Goal: Information Seeking & Learning: Learn about a topic

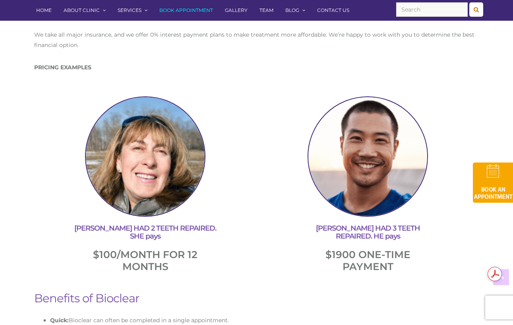
click at [209, 254] on p "$100/MONTH FOR 12 MONTHS" at bounding box center [145, 260] width 215 height 24
click at [241, 254] on p "$100/MONTH FOR 12 MONTHS" at bounding box center [145, 260] width 215 height 24
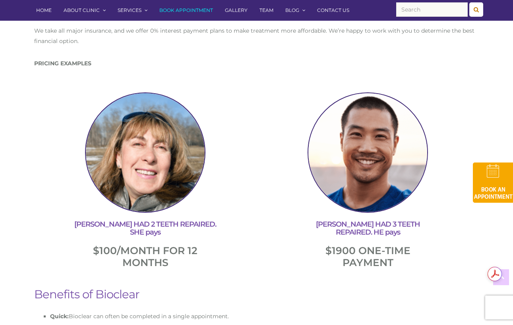
scroll to position [1276, 0]
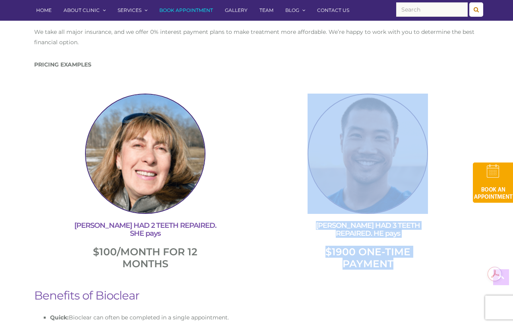
drag, startPoint x: 268, startPoint y: 271, endPoint x: 268, endPoint y: 201, distance: 70.0
click at [268, 201] on div at bounding box center [368, 153] width 215 height 120
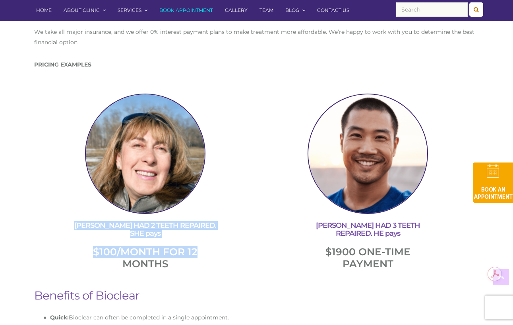
drag, startPoint x: 248, startPoint y: 242, endPoint x: 176, endPoint y: 148, distance: 118.0
click at [176, 148] on div "HELEN HAD 2 TEETH REPAIRED. SHE pays $100/MONTH FOR 12 MONTHS" at bounding box center [145, 181] width 223 height 184
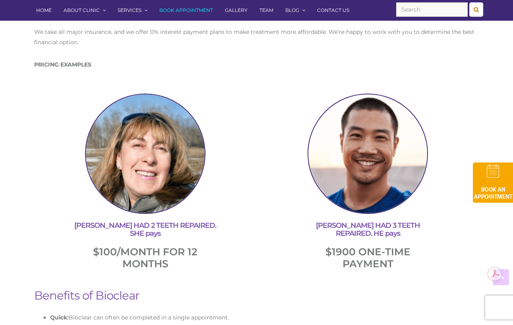
click at [268, 159] on div at bounding box center [368, 153] width 215 height 120
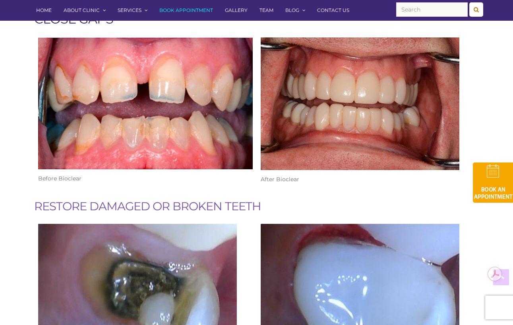
scroll to position [452, 0]
click at [258, 134] on div "After Bioclear" at bounding box center [368, 117] width 223 height 167
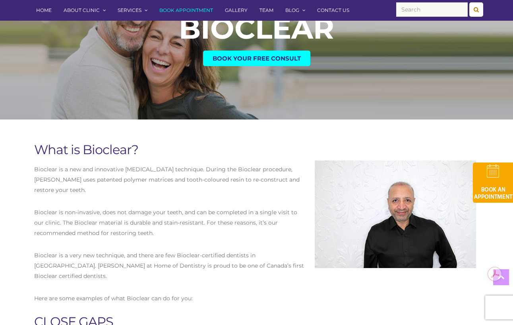
scroll to position [151, 0]
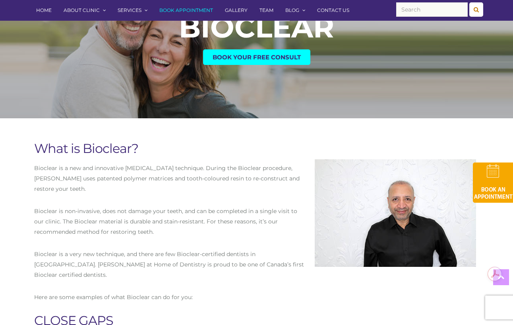
click at [216, 177] on p "Bioclear is a new and innovative [MEDICAL_DATA] technique. During the Bioclear …" at bounding box center [170, 178] width 273 height 31
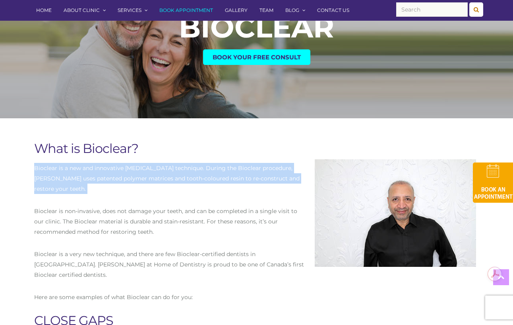
click at [216, 177] on p "Bioclear is a new and innovative [MEDICAL_DATA] technique. During the Bioclear …" at bounding box center [170, 178] width 273 height 31
click at [216, 200] on div "Bioclear is a new and innovative dental restoration technique. During the Biocl…" at bounding box center [170, 221] width 273 height 117
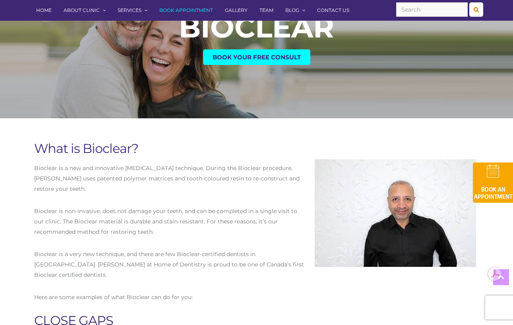
click at [216, 229] on p "Bioclear is non-invasive, does not damage your teeth, and can be completed in a…" at bounding box center [170, 221] width 273 height 31
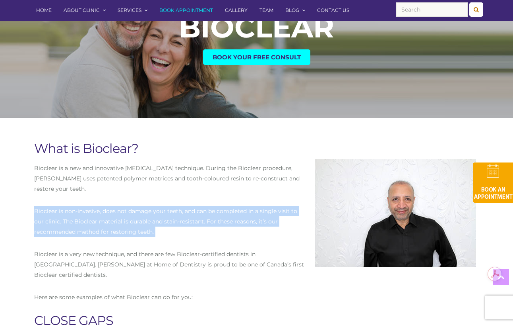
click at [216, 229] on p "Bioclear is non-invasive, does not damage your teeth, and can be completed in a…" at bounding box center [170, 221] width 273 height 31
click at [225, 246] on div "Bioclear is a new and innovative dental restoration technique. During the Biocl…" at bounding box center [170, 221] width 273 height 117
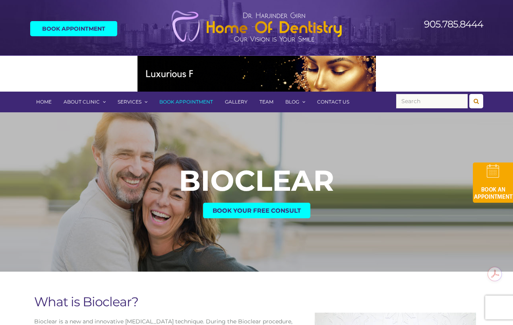
scroll to position [0, 0]
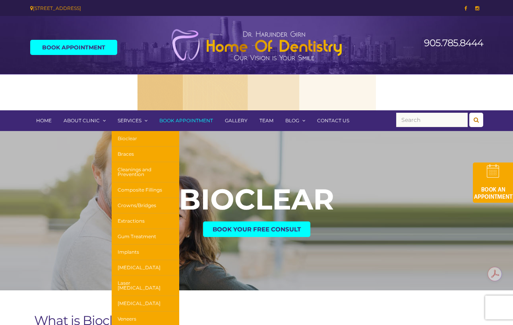
click at [148, 140] on link "Bioclear" at bounding box center [146, 139] width 68 height 16
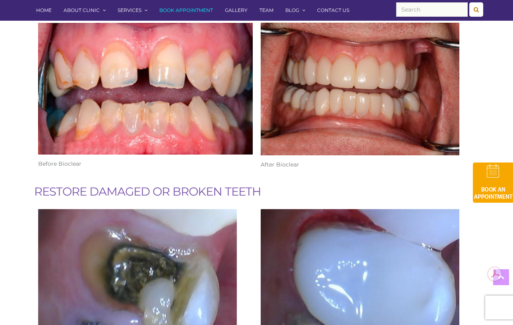
scroll to position [469, 0]
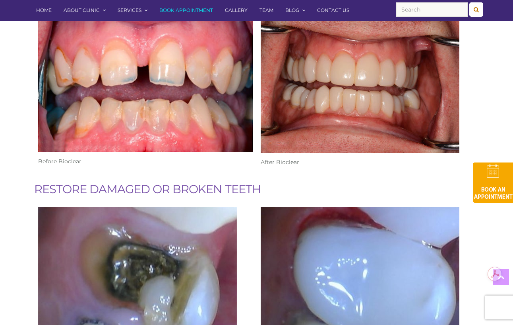
click at [244, 208] on div at bounding box center [145, 278] width 215 height 145
click at [248, 183] on h3 "RESTORE DAMAGED OR BROKEN TEETH" at bounding box center [256, 189] width 445 height 12
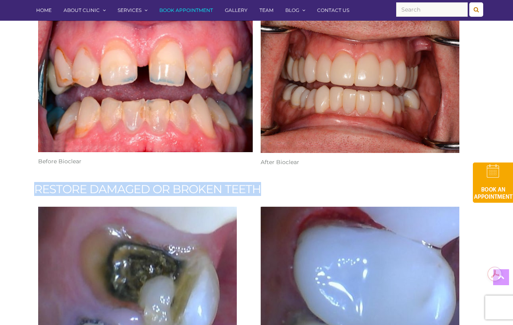
click at [248, 183] on h3 "RESTORE DAMAGED OR BROKEN TEETH" at bounding box center [256, 189] width 445 height 12
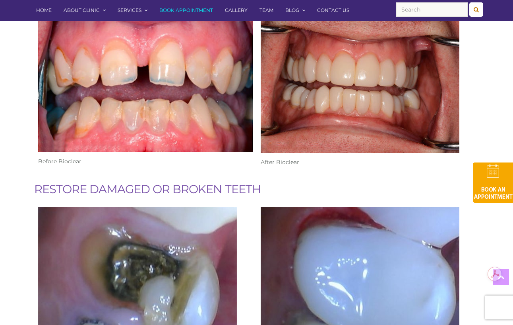
click at [248, 206] on div at bounding box center [145, 278] width 215 height 145
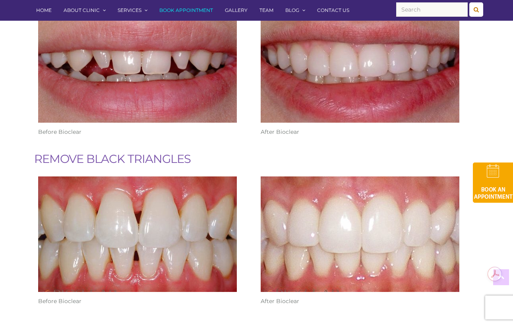
scroll to position [869, 0]
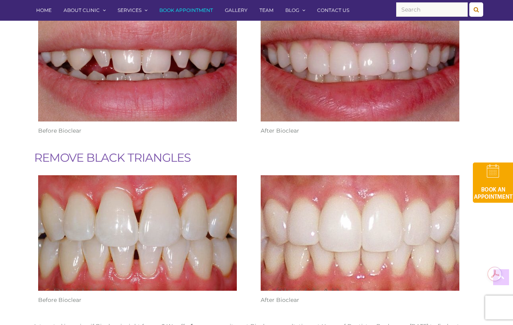
click at [248, 202] on div at bounding box center [145, 232] width 215 height 115
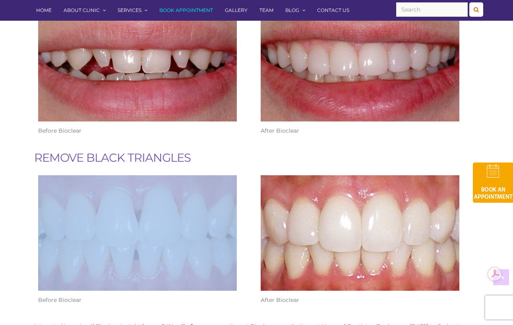
click at [248, 202] on div at bounding box center [145, 232] width 215 height 115
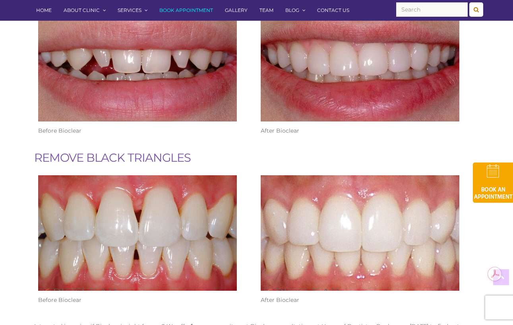
click at [218, 152] on h3 "REMOVE BLACK TRIANGLES" at bounding box center [256, 158] width 445 height 12
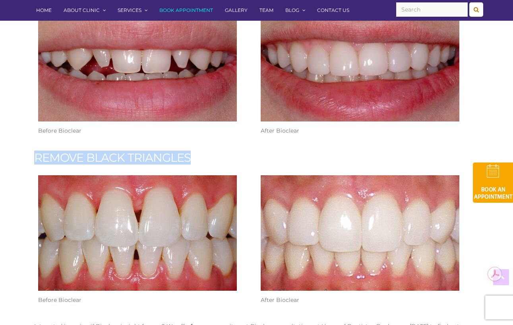
click at [218, 152] on h3 "REMOVE BLACK TRIANGLES" at bounding box center [256, 158] width 445 height 12
click at [237, 152] on h3 "REMOVE BLACK TRIANGLES" at bounding box center [256, 158] width 445 height 12
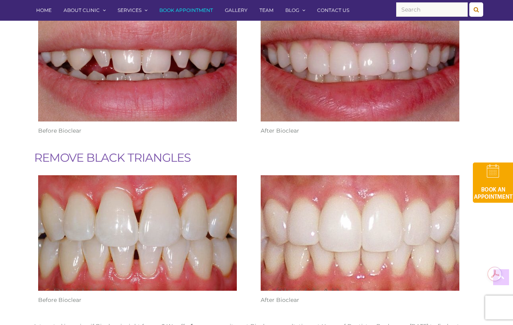
click at [241, 152] on h3 "REMOVE BLACK TRIANGLES" at bounding box center [256, 158] width 445 height 12
click at [144, 152] on h3 "REMOVE BLACK TRIANGLES" at bounding box center [256, 158] width 445 height 12
drag, startPoint x: 135, startPoint y: 146, endPoint x: 172, endPoint y: 143, distance: 37.1
click at [171, 152] on h3 "REMOVE BLACK TRIANGLES" at bounding box center [256, 158] width 445 height 12
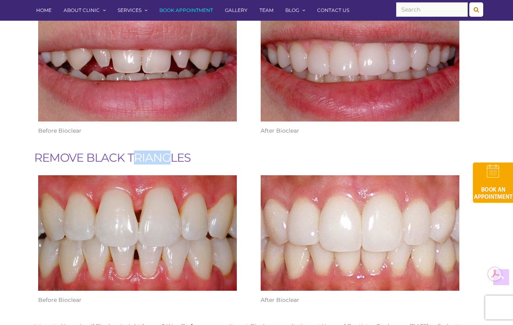
click at [172, 152] on h3 "REMOVE BLACK TRIANGLES" at bounding box center [256, 158] width 445 height 12
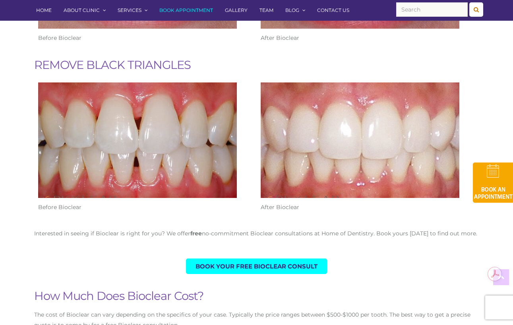
scroll to position [966, 0]
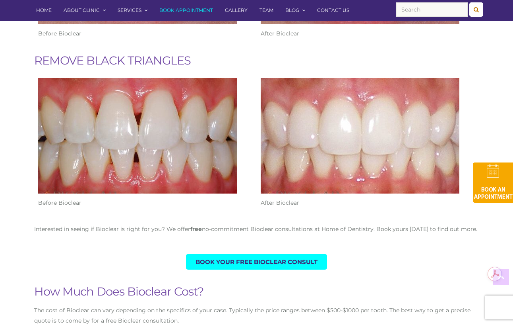
click at [194, 225] on strong "free" at bounding box center [197, 228] width 12 height 7
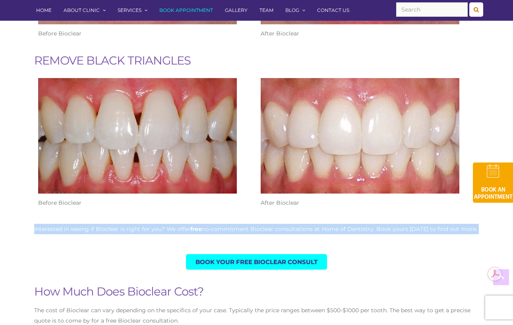
click at [194, 225] on strong "free" at bounding box center [197, 228] width 12 height 7
click at [253, 224] on p "Interested in seeing if Bioclear is right for you? We offer free no-commitment …" at bounding box center [256, 229] width 445 height 10
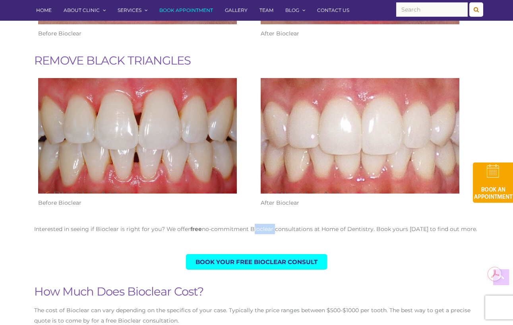
click at [253, 224] on p "Interested in seeing if Bioclear is right for you? We offer free no-commitment …" at bounding box center [256, 229] width 445 height 10
click at [252, 224] on div "Interested in seeing if Bioclear is right for you? We offer free no-commitment …" at bounding box center [256, 235] width 445 height 22
click at [250, 224] on p "Interested in seeing if Bioclear is right for you? We offer free no-commitment …" at bounding box center [256, 229] width 445 height 10
click at [250, 224] on div "Interested in seeing if Bioclear is right for you? We offer free no-commitment …" at bounding box center [256, 235] width 445 height 22
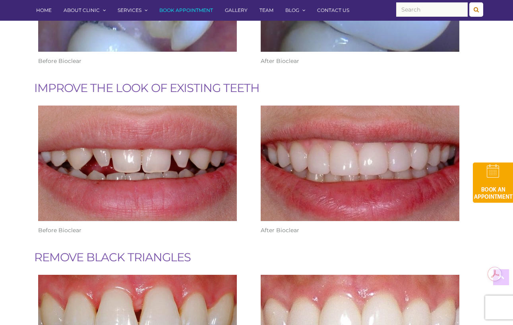
scroll to position [709, 0]
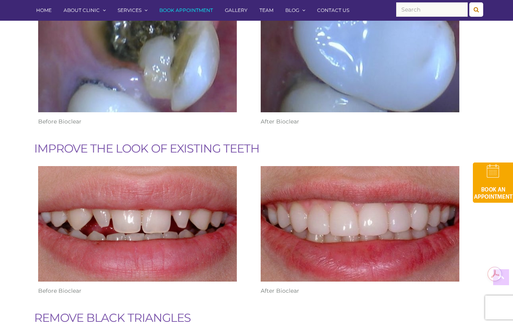
click at [245, 213] on div at bounding box center [145, 223] width 215 height 115
click at [248, 202] on div at bounding box center [145, 223] width 215 height 115
click at [241, 151] on div "Here are some examples of what Bioclear can do for you: CLOSE GAPS Before Biocl…" at bounding box center [256, 130] width 453 height 800
click at [245, 129] on div "Before Bioclear" at bounding box center [145, 52] width 223 height 179
click at [245, 142] on h3 "IMPROVE THE LOOK OF EXISTING TEETH" at bounding box center [256, 148] width 445 height 12
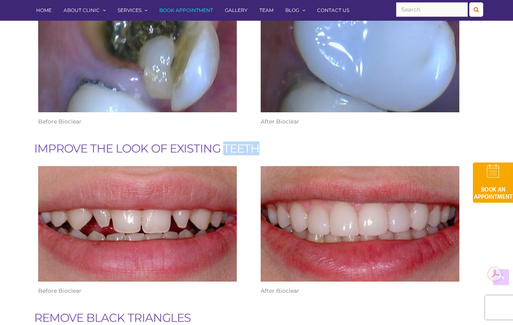
click at [245, 142] on h3 "IMPROVE THE LOOK OF EXISTING TEETH" at bounding box center [256, 148] width 445 height 12
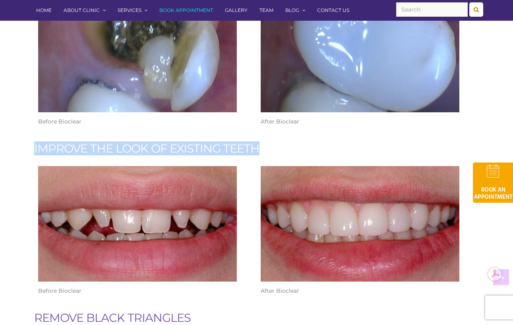
click at [245, 142] on h3 "IMPROVE THE LOOK OF EXISTING TEETH" at bounding box center [256, 148] width 445 height 12
click at [245, 146] on div "Here are some examples of what Bioclear can do for you: CLOSE GAPS Before Biocl…" at bounding box center [256, 130] width 453 height 800
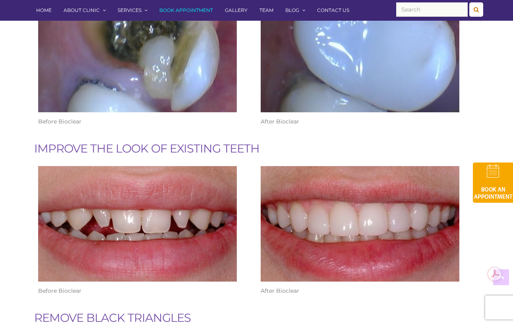
click at [245, 146] on div "Here are some examples of what Bioclear can do for you: CLOSE GAPS Before Biocl…" at bounding box center [256, 130] width 453 height 800
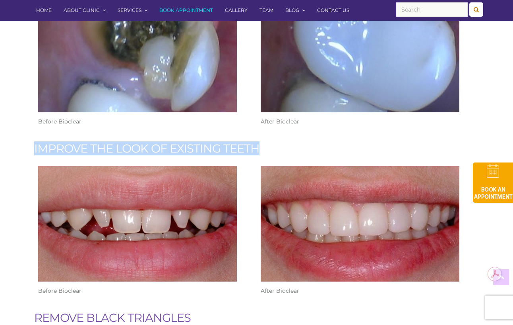
click at [245, 146] on div "Here are some examples of what Bioclear can do for you: CLOSE GAPS Before Biocl…" at bounding box center [256, 130] width 453 height 800
click at [250, 142] on h3 "IMPROVE THE LOOK OF EXISTING TEETH" at bounding box center [256, 148] width 445 height 12
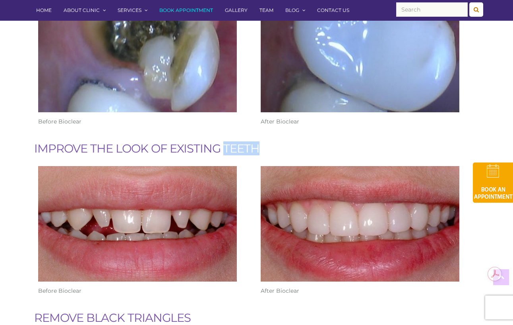
click at [250, 142] on h3 "IMPROVE THE LOOK OF EXISTING TEETH" at bounding box center [256, 148] width 445 height 12
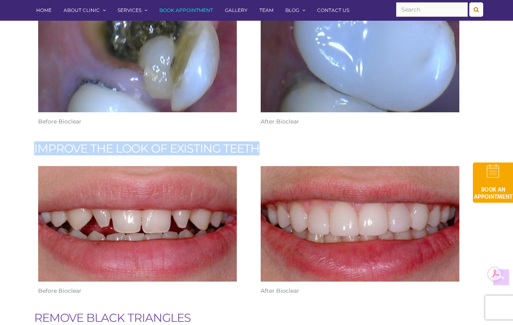
click at [250, 142] on h3 "IMPROVE THE LOOK OF EXISTING TEETH" at bounding box center [256, 148] width 445 height 12
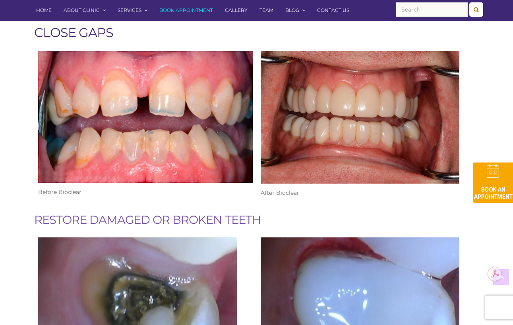
scroll to position [444, 0]
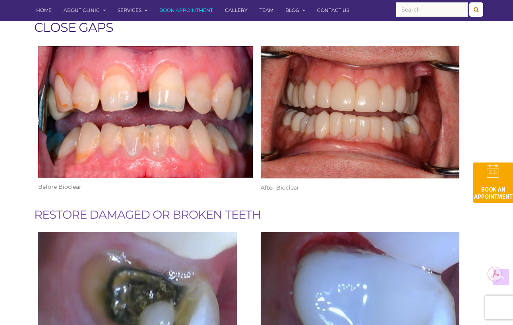
click at [261, 164] on img at bounding box center [360, 112] width 199 height 132
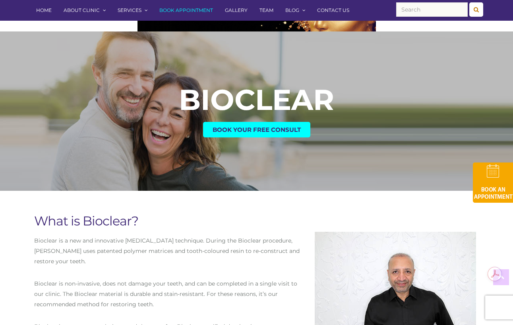
scroll to position [64, 0]
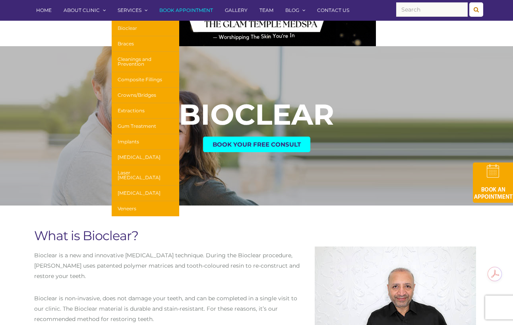
click at [131, 28] on link "Bioclear" at bounding box center [146, 29] width 68 height 16
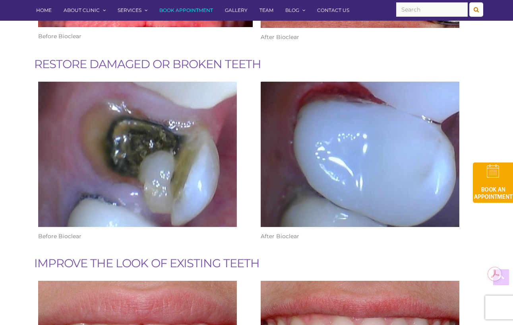
scroll to position [599, 0]
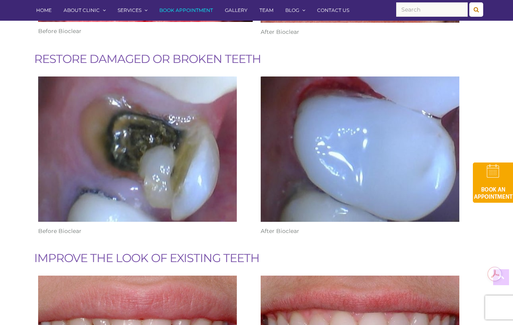
click at [234, 252] on h3 "IMPROVE THE LOOK OF EXISTING TEETH" at bounding box center [256, 258] width 445 height 12
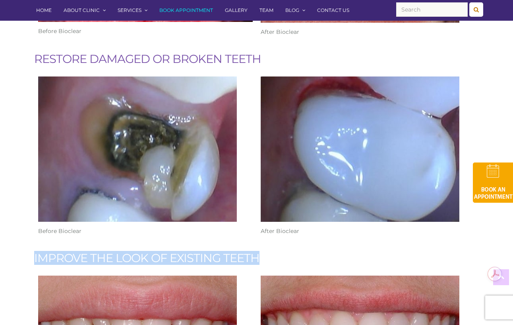
click at [234, 252] on h3 "IMPROVE THE LOOK OF EXISTING TEETH" at bounding box center [256, 258] width 445 height 12
click at [229, 252] on h3 "IMPROVE THE LOOK OF EXISTING TEETH" at bounding box center [256, 258] width 445 height 12
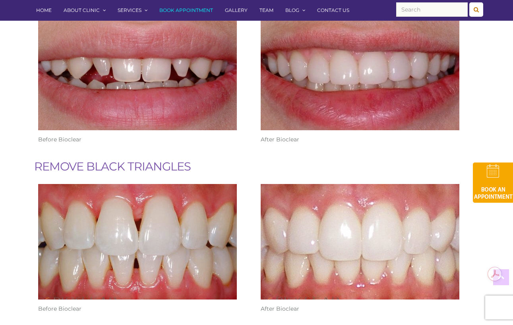
scroll to position [861, 0]
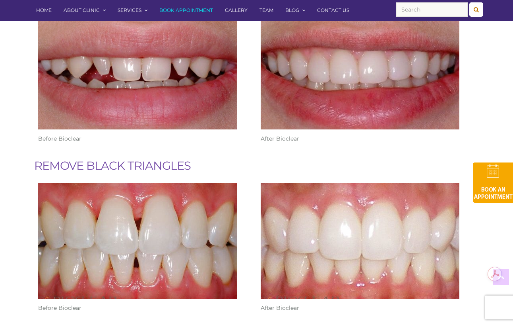
click at [139, 159] on h3 "REMOVE BLACK TRIANGLES" at bounding box center [256, 165] width 445 height 12
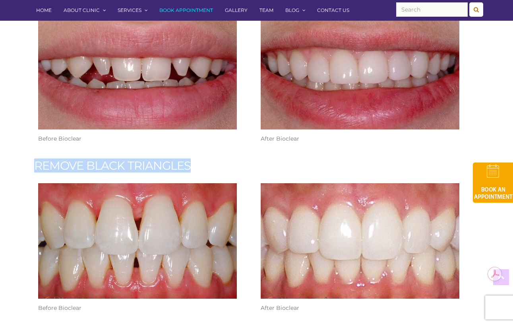
click at [139, 159] on h3 "REMOVE BLACK TRIANGLES" at bounding box center [256, 165] width 445 height 12
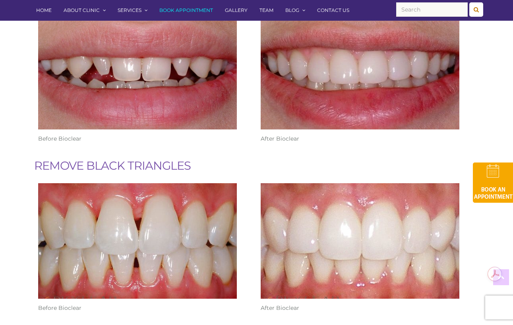
click at [167, 160] on h3 "REMOVE BLACK TRIANGLES" at bounding box center [256, 165] width 445 height 12
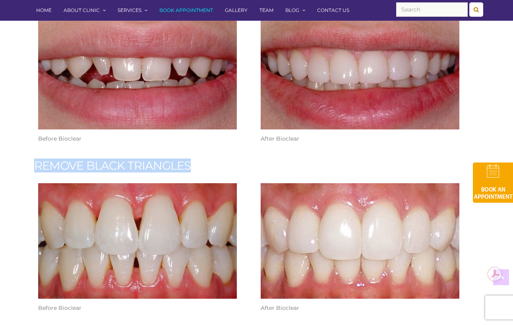
click at [167, 160] on h3 "REMOVE BLACK TRIANGLES" at bounding box center [256, 165] width 445 height 12
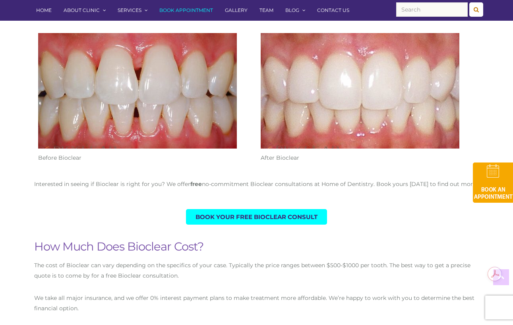
scroll to position [1011, 0]
click at [255, 178] on p "Interested in seeing if Bioclear is right for you? We offer free no-commitment …" at bounding box center [256, 183] width 445 height 10
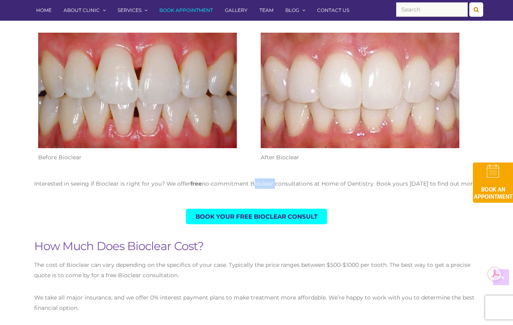
click at [255, 178] on p "Interested in seeing if Bioclear is right for you? We offer free no-commitment …" at bounding box center [256, 183] width 445 height 10
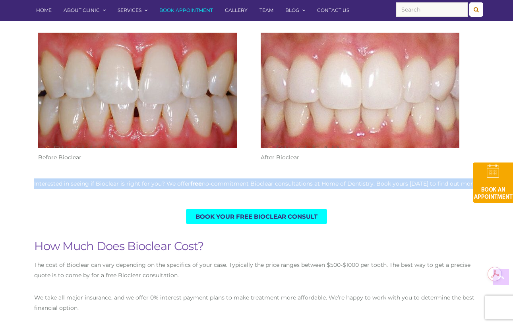
click at [255, 178] on p "Interested in seeing if Bioclear is right for you? We offer free no-commitment …" at bounding box center [256, 183] width 445 height 10
click at [255, 183] on div "Interested in seeing if Bioclear is right for you? We offer free no-commitment …" at bounding box center [256, 189] width 445 height 22
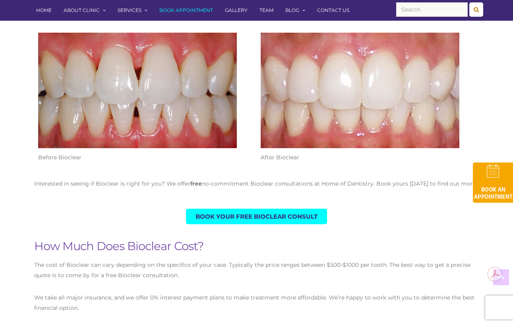
click at [255, 178] on p "Interested in seeing if Bioclear is right for you? We offer free no-commitment …" at bounding box center [256, 183] width 445 height 10
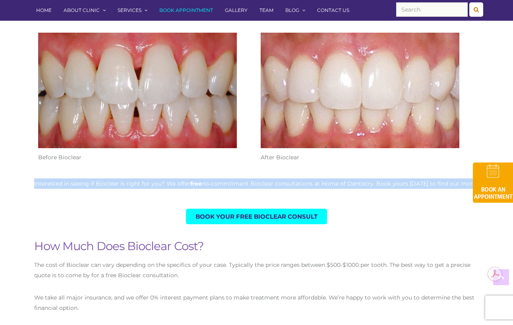
click at [255, 178] on p "Interested in seeing if Bioclear is right for you? We offer free no-commitment …" at bounding box center [256, 183] width 445 height 10
click at [255, 180] on div "Interested in seeing if Bioclear is right for you? We offer free no-commitment …" at bounding box center [256, 189] width 445 height 22
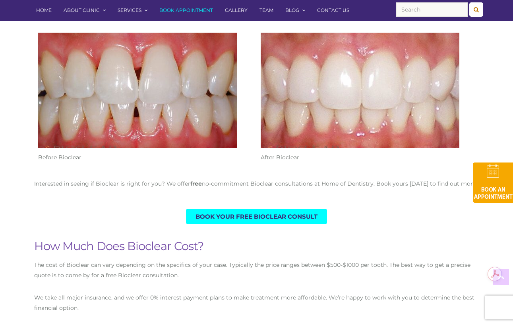
click at [255, 178] on p "Interested in seeing if Bioclear is right for you? We offer free no-commitment …" at bounding box center [256, 183] width 445 height 10
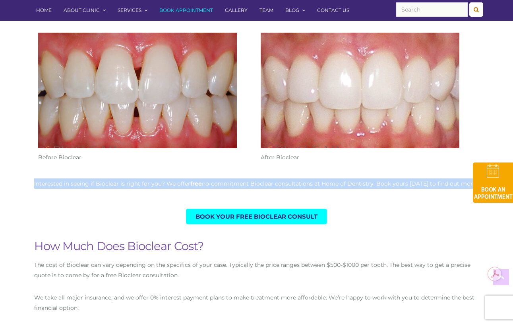
click at [255, 178] on p "Interested in seeing if Bioclear is right for you? We offer free no-commitment …" at bounding box center [256, 183] width 445 height 10
click at [255, 185] on div "Interested in seeing if Bioclear is right for you? We offer free no-commitment …" at bounding box center [256, 189] width 445 height 22
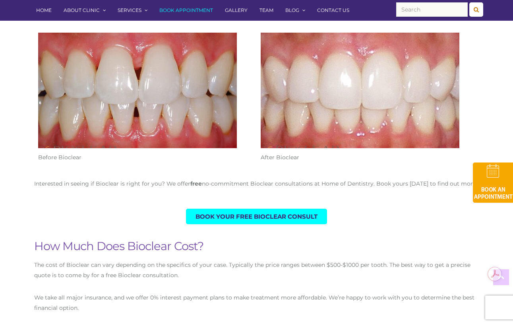
click at [255, 178] on p "Interested in seeing if Bioclear is right for you? We offer free no-commitment …" at bounding box center [256, 183] width 445 height 10
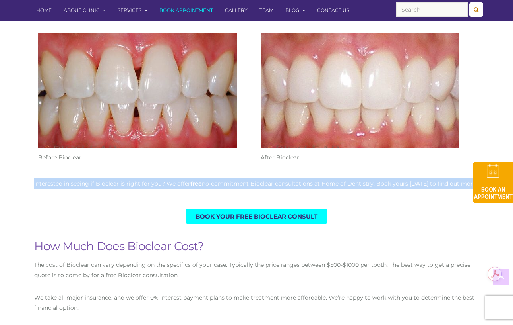
click at [255, 178] on p "Interested in seeing if Bioclear is right for you? We offer free no-commitment …" at bounding box center [256, 183] width 445 height 10
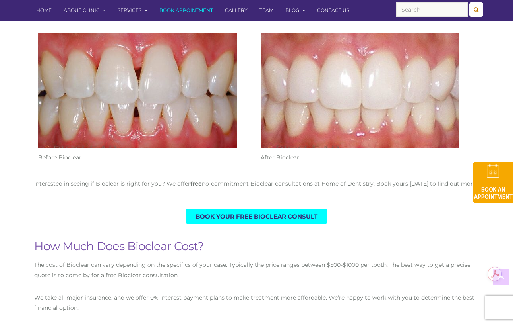
click at [205, 178] on p "Interested in seeing if Bioclear is right for you? We offer free no-commitment …" at bounding box center [256, 183] width 445 height 10
click at [190, 178] on p "Interested in seeing if Bioclear is right for you? We offer free no-commitment …" at bounding box center [256, 183] width 445 height 10
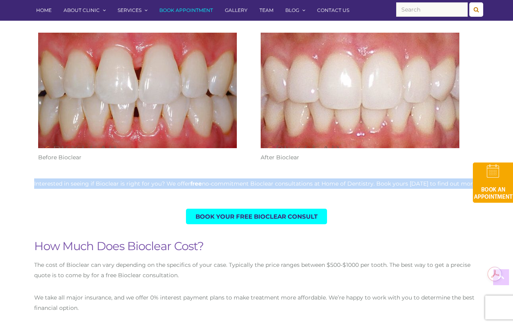
click at [190, 178] on p "Interested in seeing if Bioclear is right for you? We offer free no-commitment …" at bounding box center [256, 183] width 445 height 10
click at [211, 178] on p "Interested in seeing if Bioclear is right for you? We offer free no-commitment …" at bounding box center [256, 183] width 445 height 10
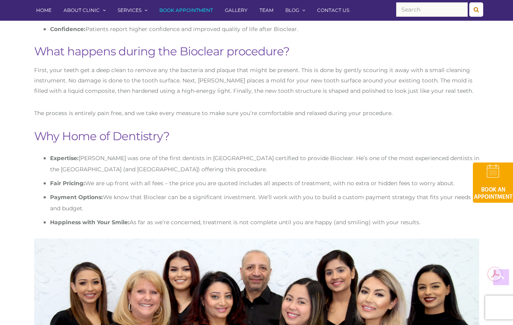
scroll to position [1092, 0]
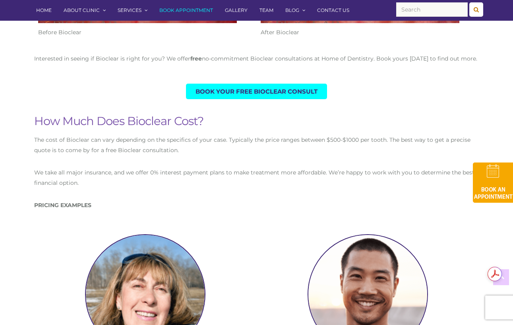
click at [192, 135] on p "The cost of Bioclear can vary depending on the specifics of your case. Typicall…" at bounding box center [256, 144] width 445 height 21
